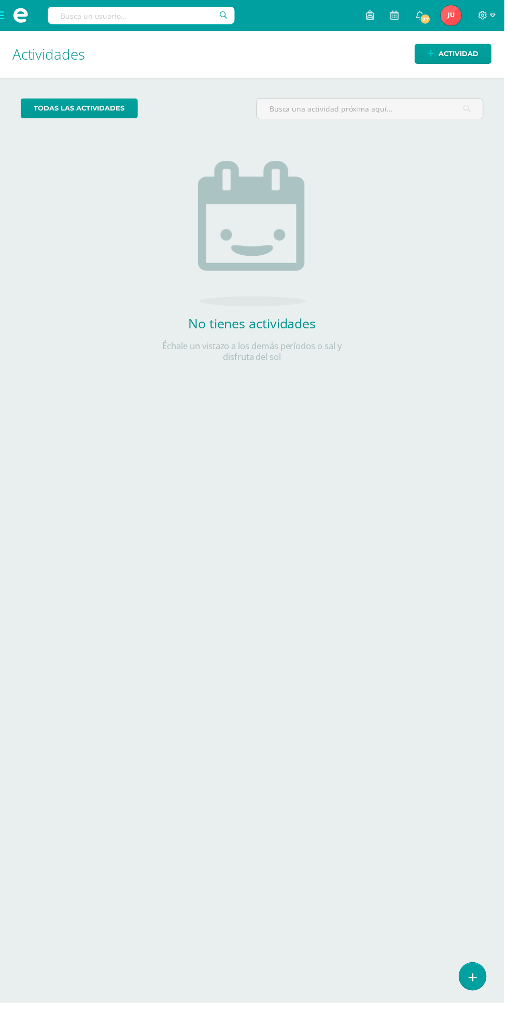
click at [0, 11] on span at bounding box center [21, 15] width 42 height 31
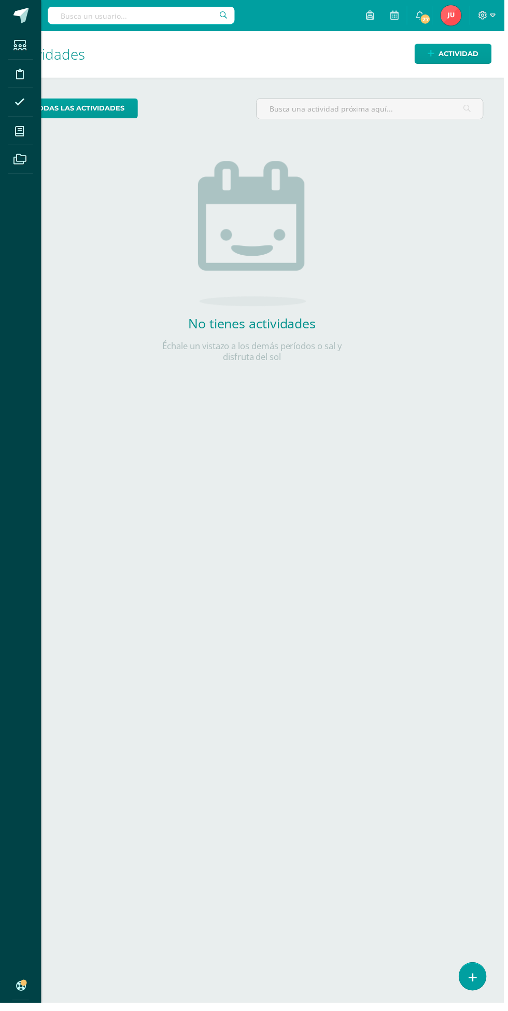
click at [13, 132] on span at bounding box center [19, 131] width 23 height 23
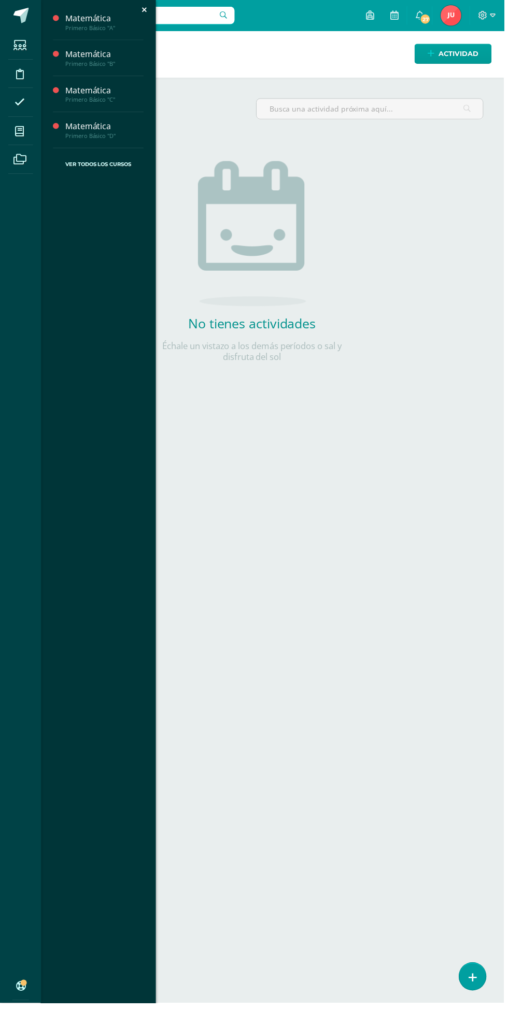
click at [76, 89] on div "Matemática" at bounding box center [105, 91] width 79 height 12
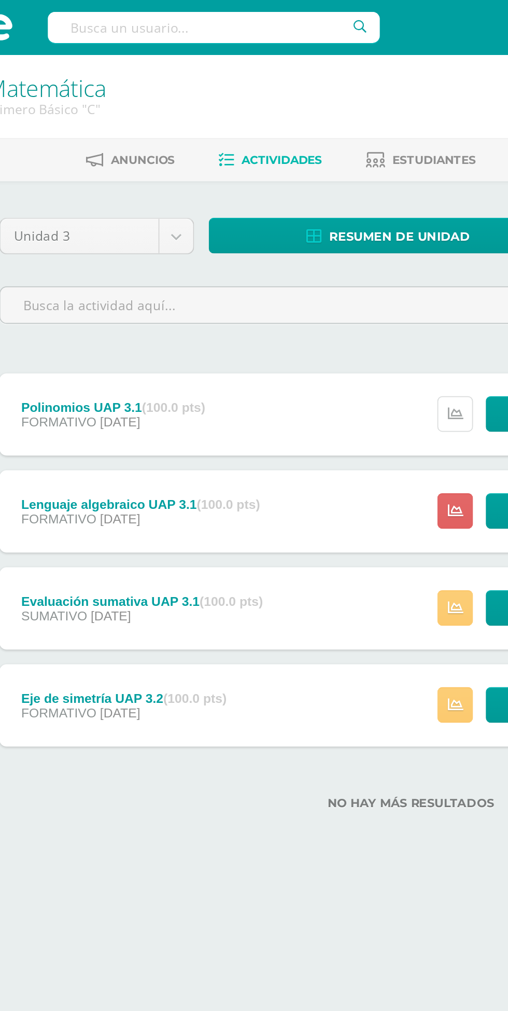
click at [276, 236] on link at bounding box center [279, 235] width 20 height 20
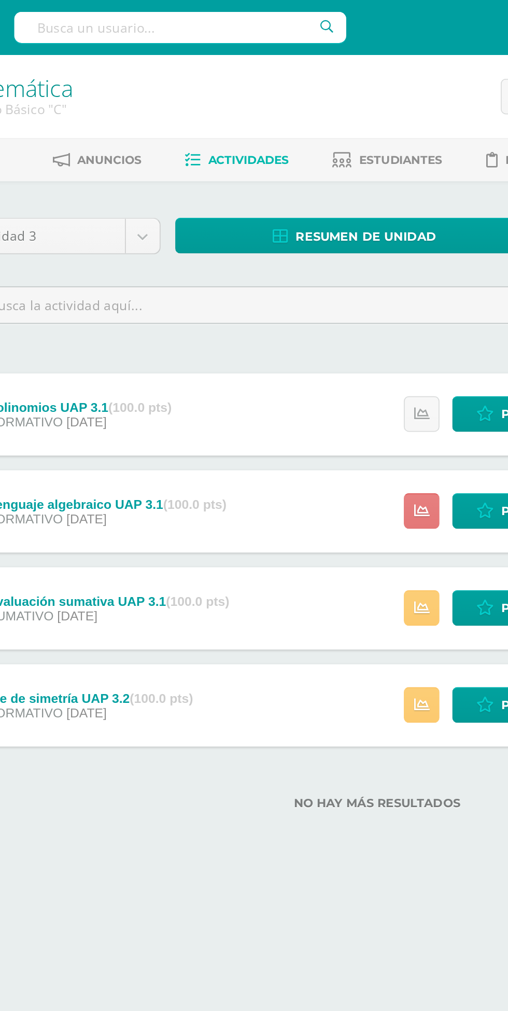
click at [276, 292] on link at bounding box center [279, 290] width 20 height 20
click at [80, 181] on input "text" at bounding box center [254, 173] width 466 height 20
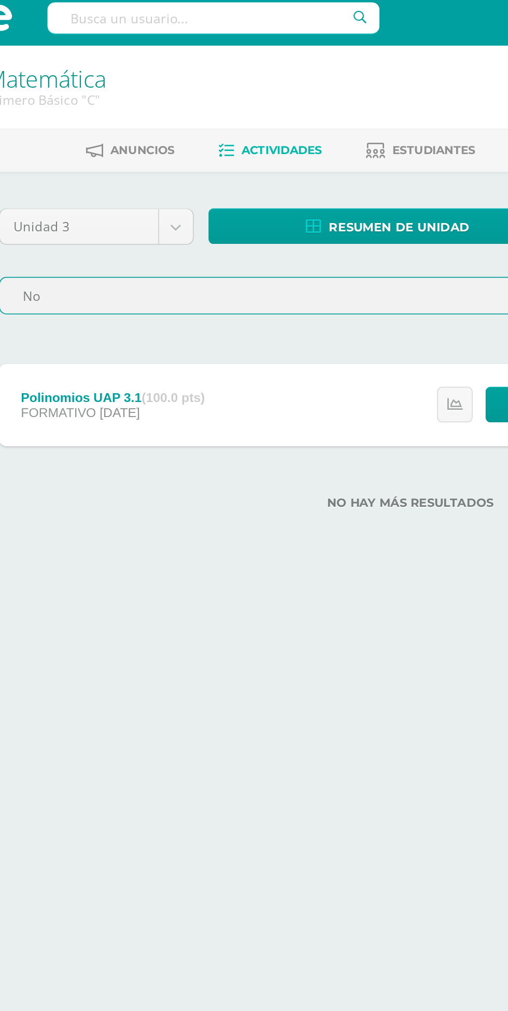
type input "N"
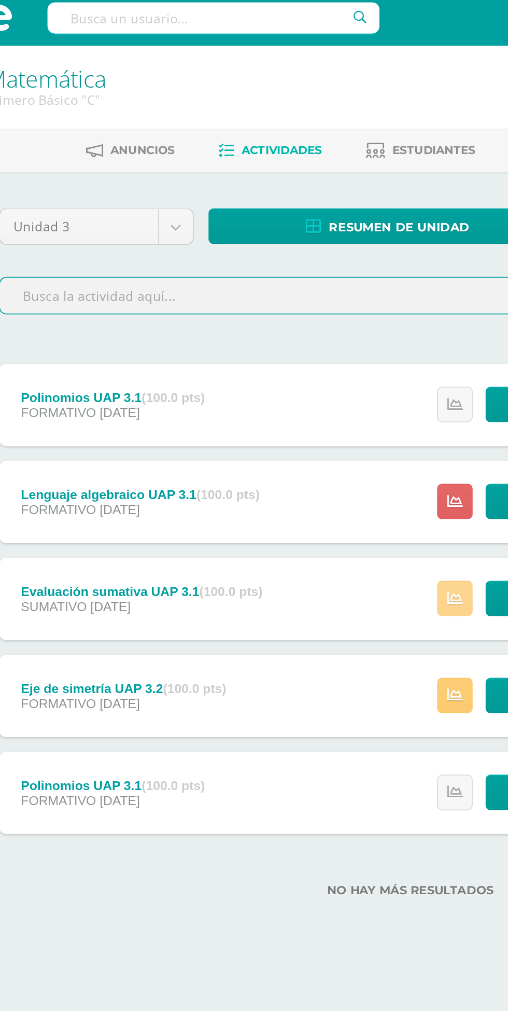
click at [282, 352] on link at bounding box center [279, 345] width 20 height 20
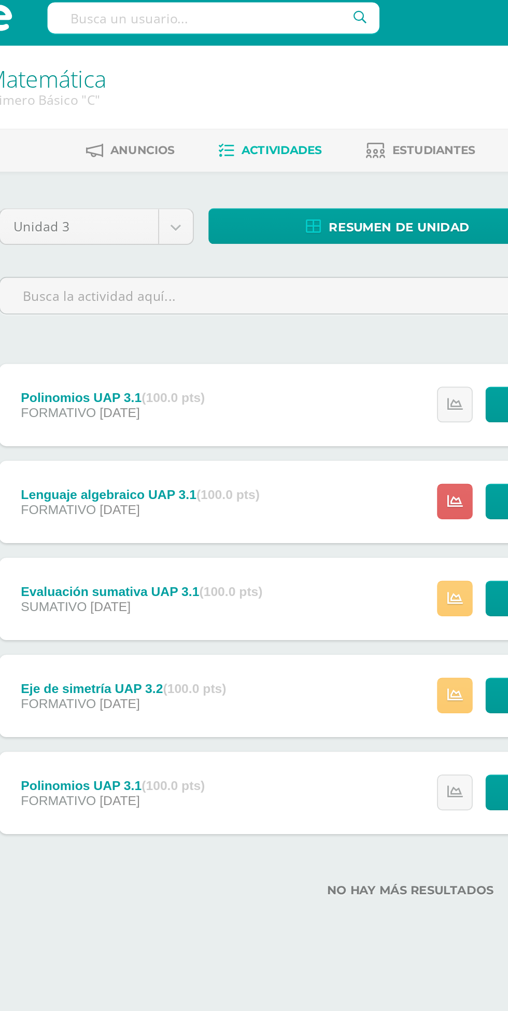
click at [189, 511] on label "No hay más resultados" at bounding box center [254, 510] width 467 height 8
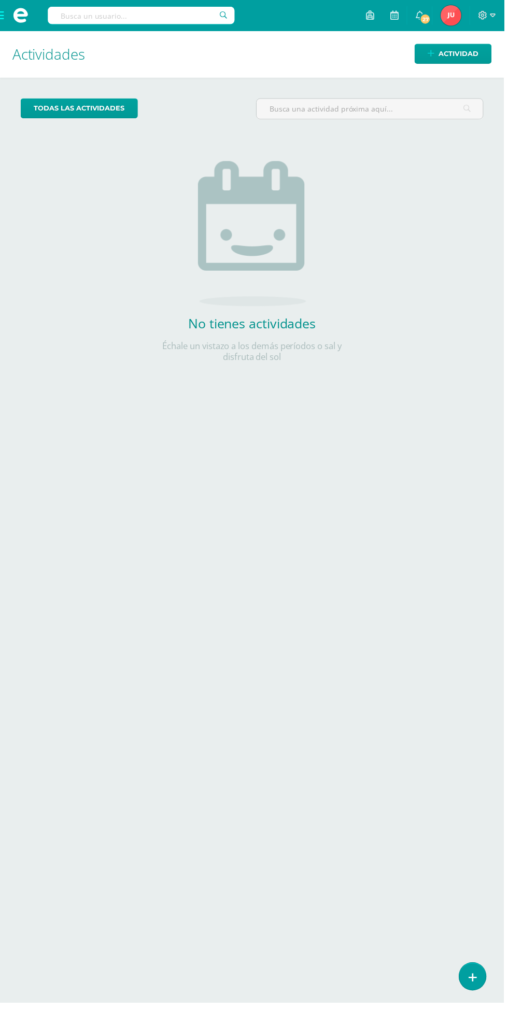
click at [0, 18] on span at bounding box center [21, 15] width 42 height 31
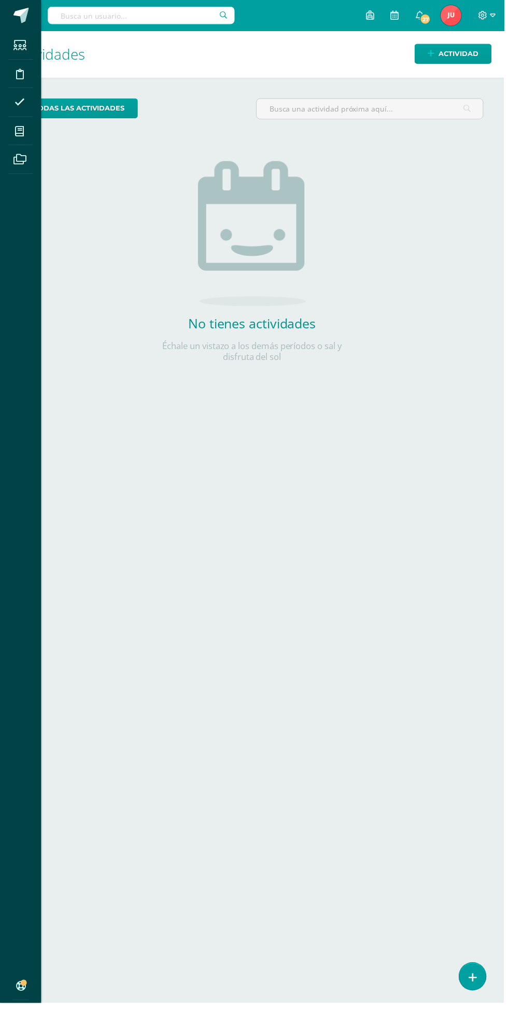
click at [20, 132] on icon at bounding box center [19, 132] width 9 height 10
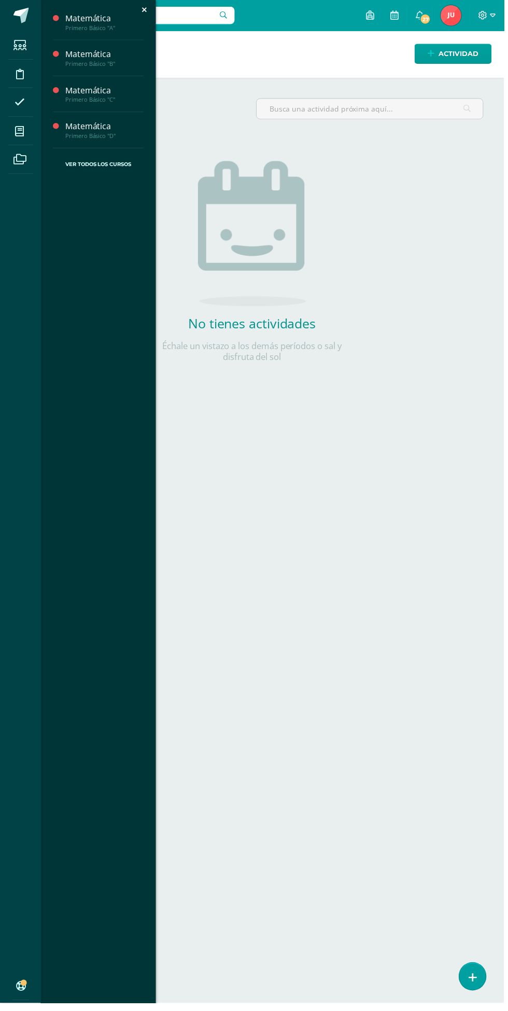
click at [72, 88] on div "Matemática" at bounding box center [105, 91] width 79 height 12
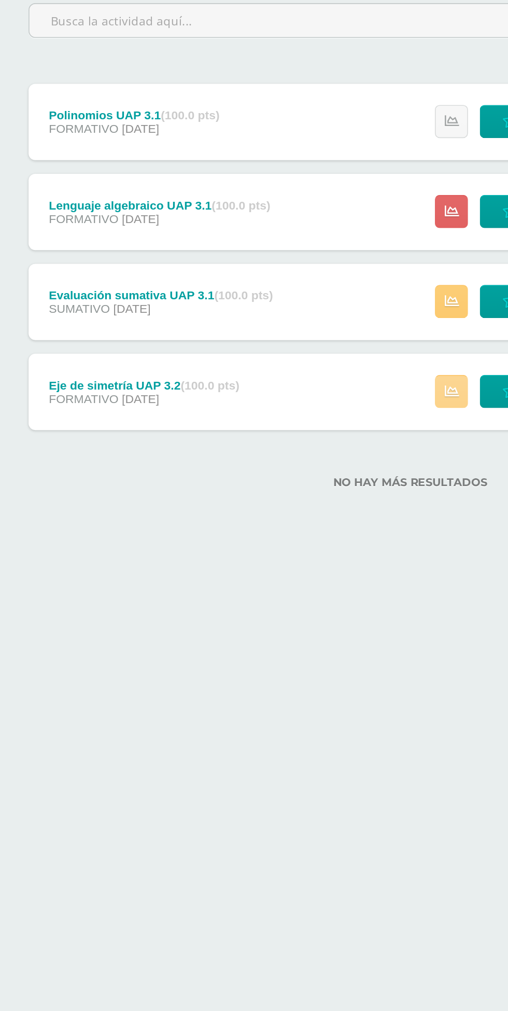
click at [276, 406] on link at bounding box center [279, 400] width 20 height 20
click at [230, 492] on html "Estudiantes Disciplina Asistencia Mis cursos Archivos Soporte Centro de ayuda Ú…" at bounding box center [254, 246] width 508 height 492
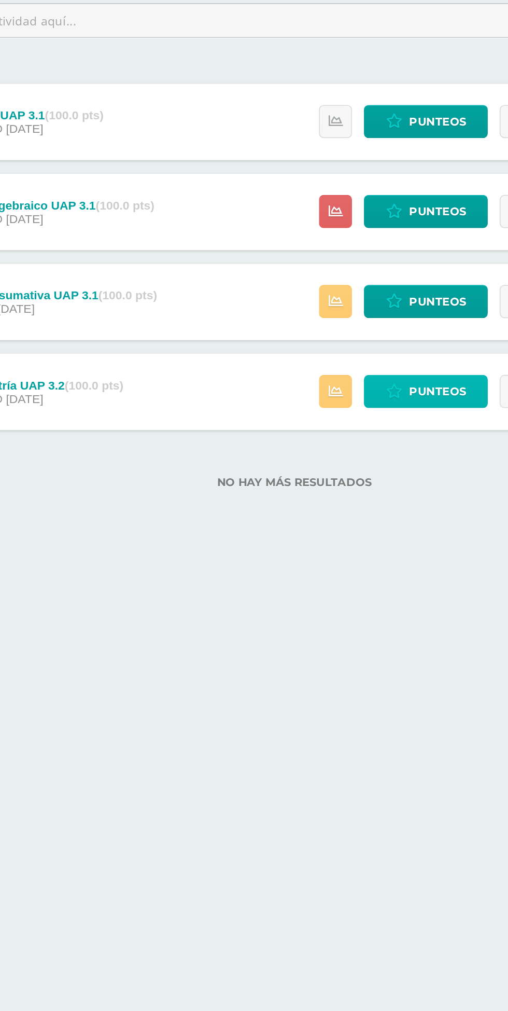
click at [335, 399] on span "Punteos" at bounding box center [341, 399] width 35 height 19
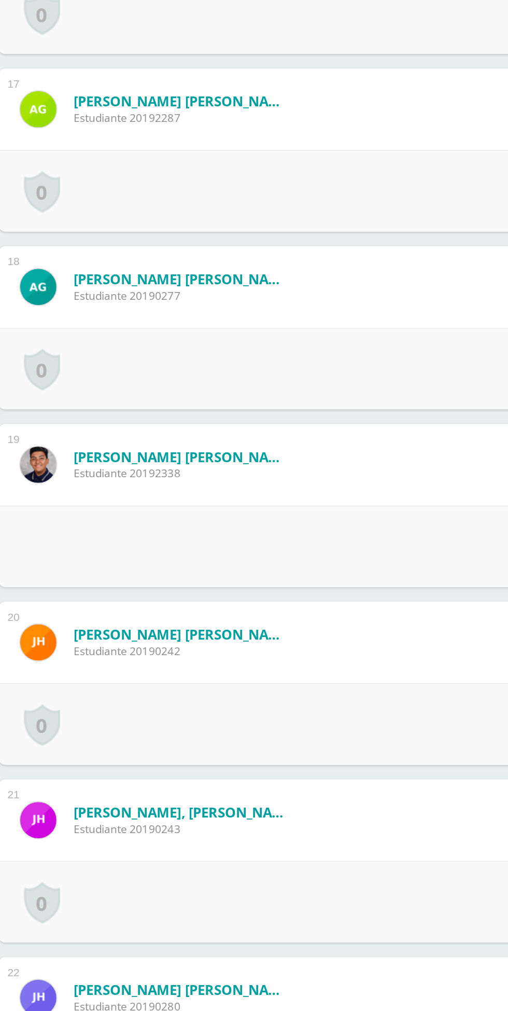
scroll to position [1840, 0]
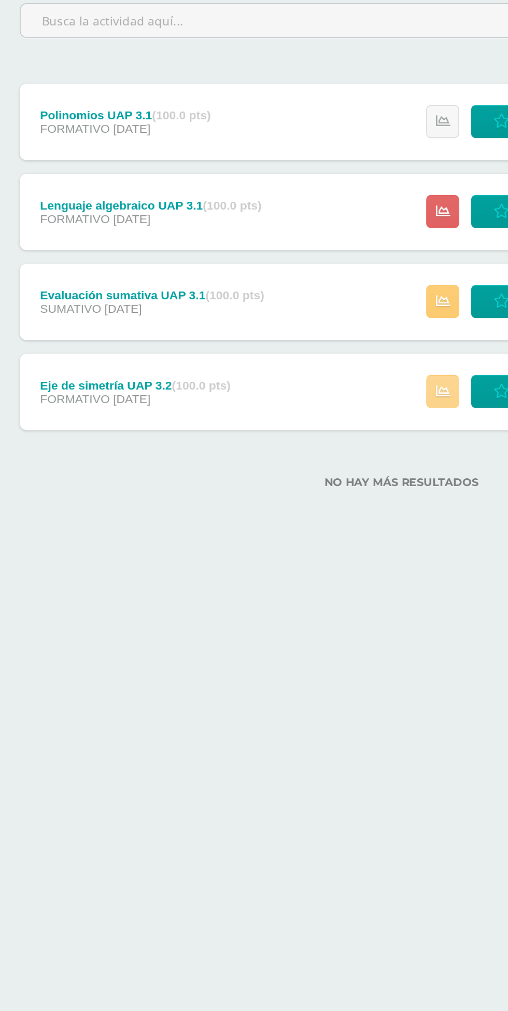
click at [279, 399] on icon at bounding box center [279, 399] width 9 height 9
click at [251, 492] on html "Estudiantes Disciplina Asistencia Mis cursos Archivos Soporte Centro de ayuda Ú…" at bounding box center [254, 246] width 508 height 492
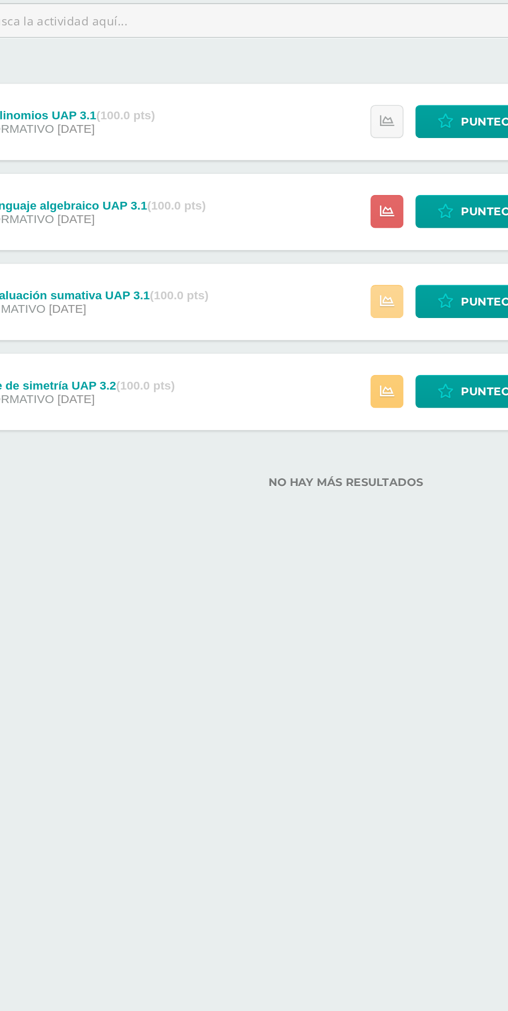
click at [285, 351] on link at bounding box center [279, 345] width 20 height 20
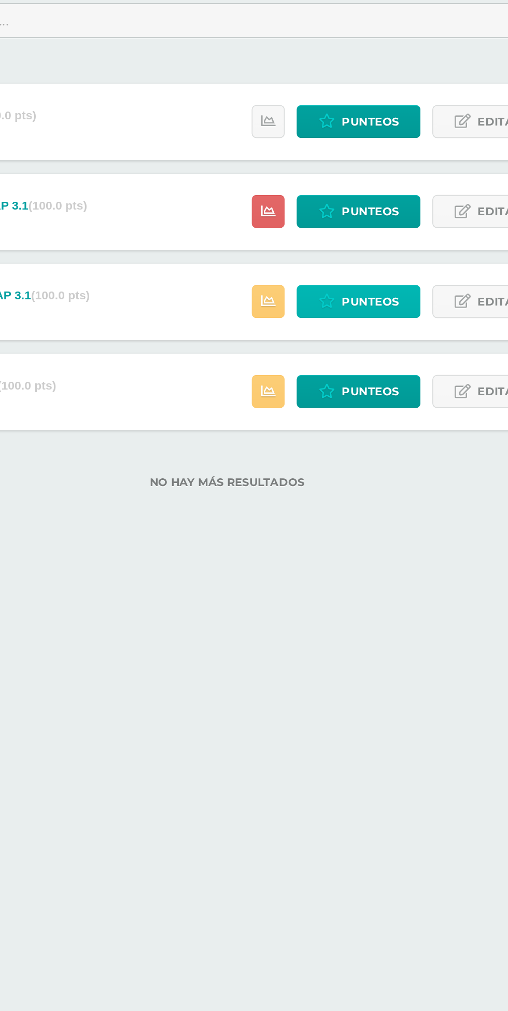
click at [345, 342] on span "Punteos" at bounding box center [341, 344] width 35 height 19
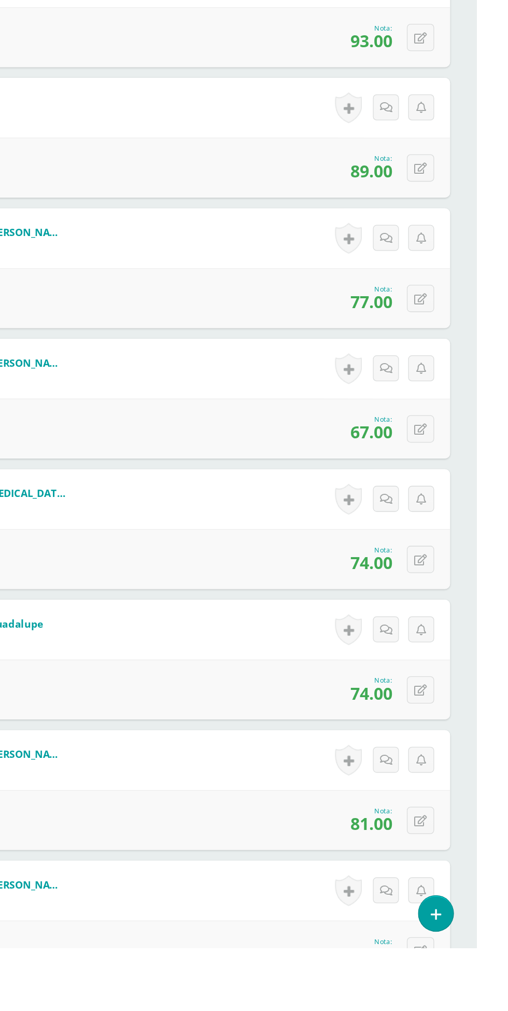
scroll to position [3376, 0]
